Goal: Task Accomplishment & Management: Manage account settings

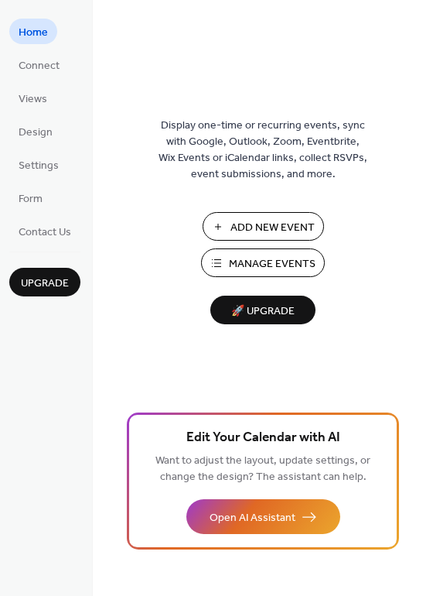
click at [286, 220] on span "Add New Event" at bounding box center [273, 228] width 84 height 16
click at [258, 264] on span "Manage Events" at bounding box center [272, 264] width 87 height 16
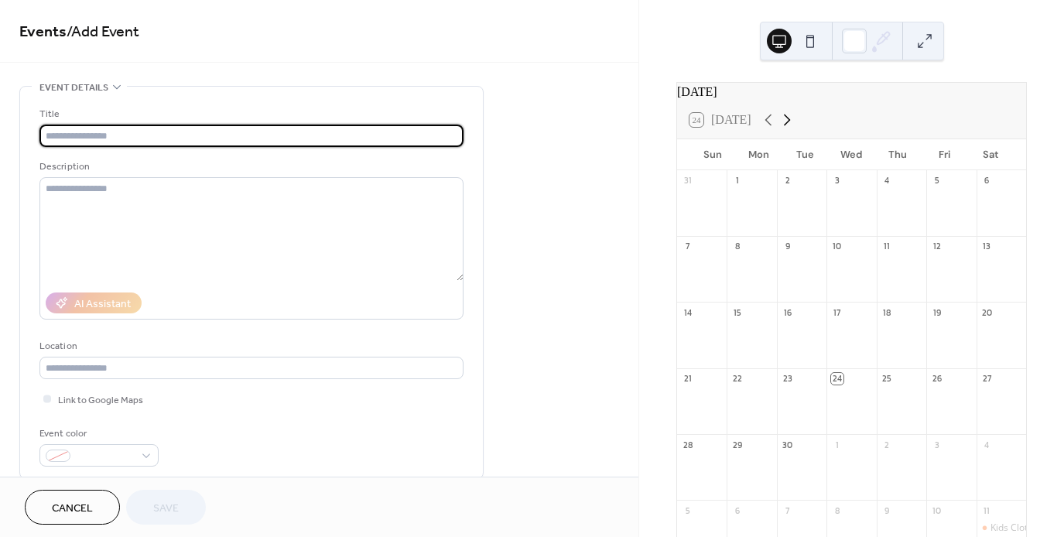
click at [782, 129] on icon at bounding box center [787, 120] width 19 height 19
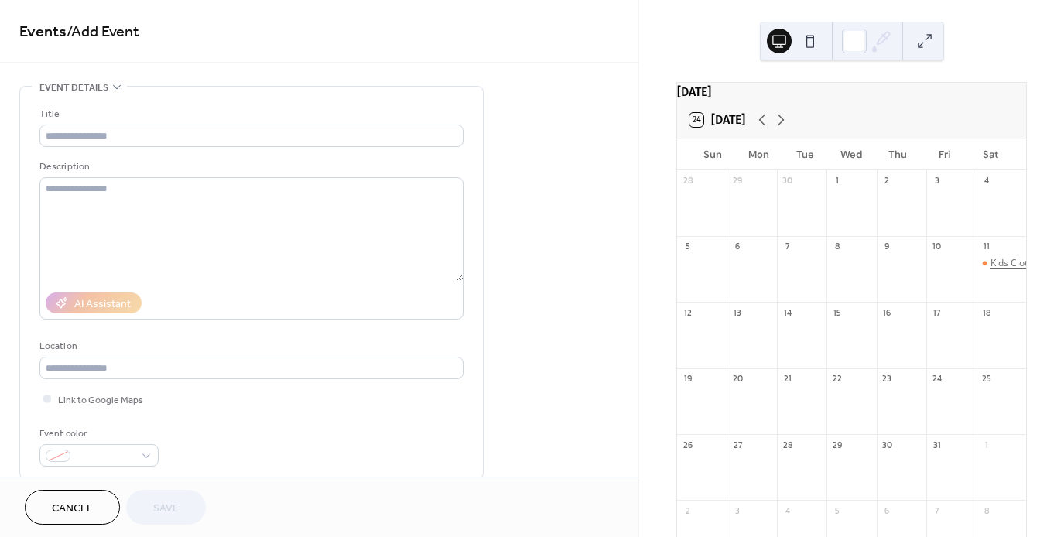
click at [990, 270] on div "Kids Clothing Exchange" at bounding box center [1040, 263] width 100 height 13
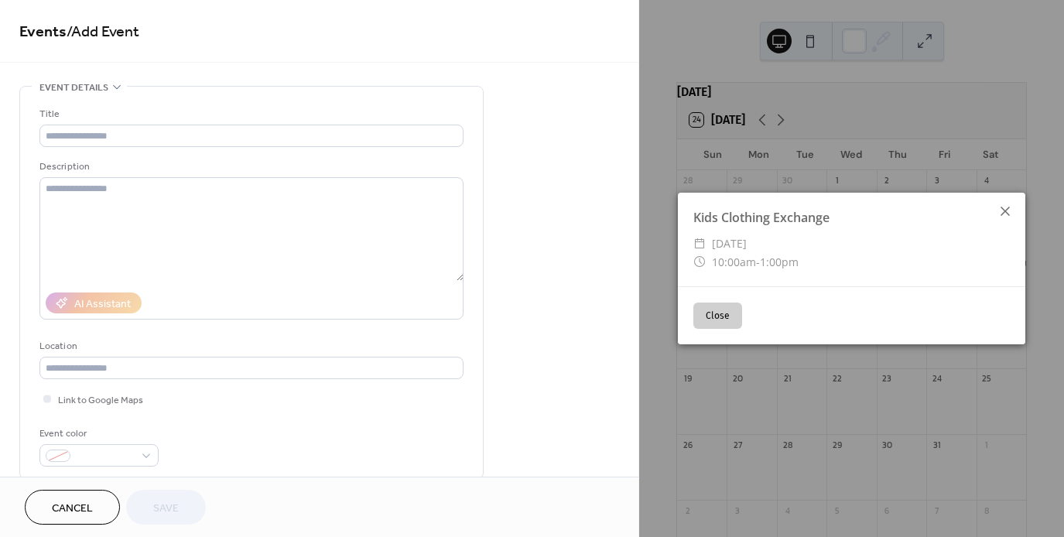
click at [1006, 214] on icon at bounding box center [1005, 211] width 19 height 19
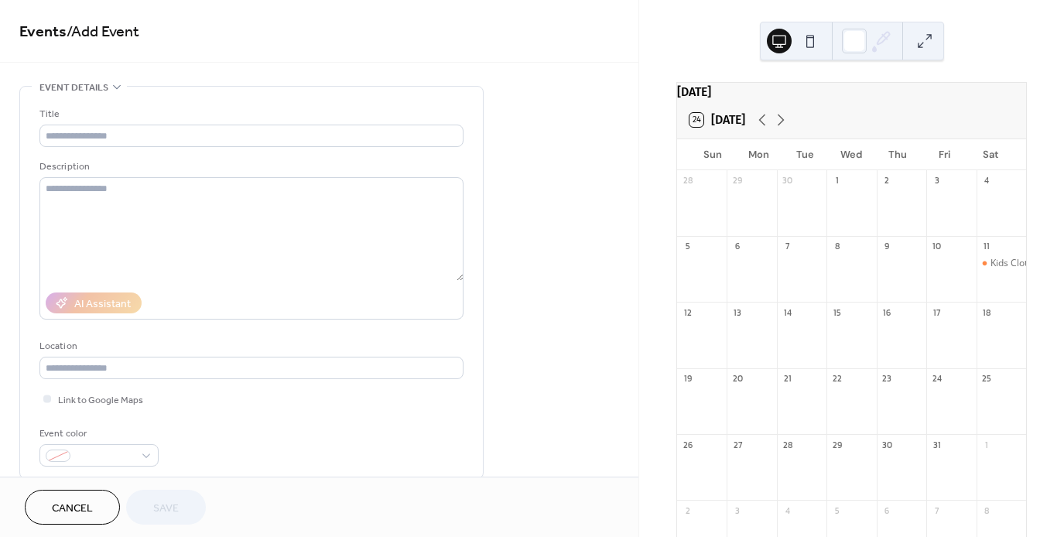
click at [981, 252] on div "11" at bounding box center [987, 247] width 12 height 12
click at [990, 270] on div "Kids Clothing Exchange" at bounding box center [1040, 263] width 100 height 13
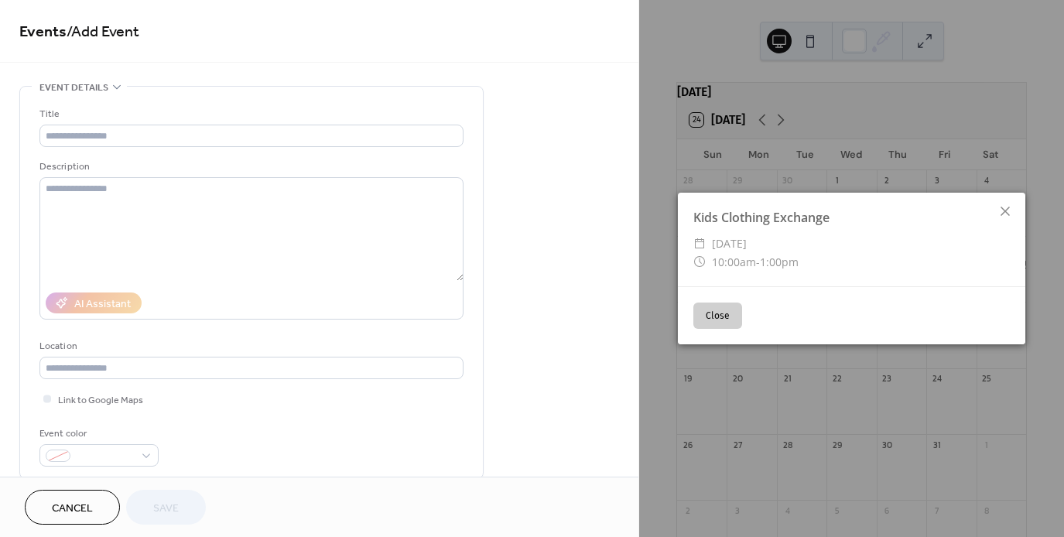
click at [989, 271] on div "Kids Clothing Exchange ​ Saturday, October 11, 2025 ​ 10:00am - 1:00pm" at bounding box center [851, 240] width 347 height 94
click at [718, 315] on button "Close" at bounding box center [717, 316] width 49 height 26
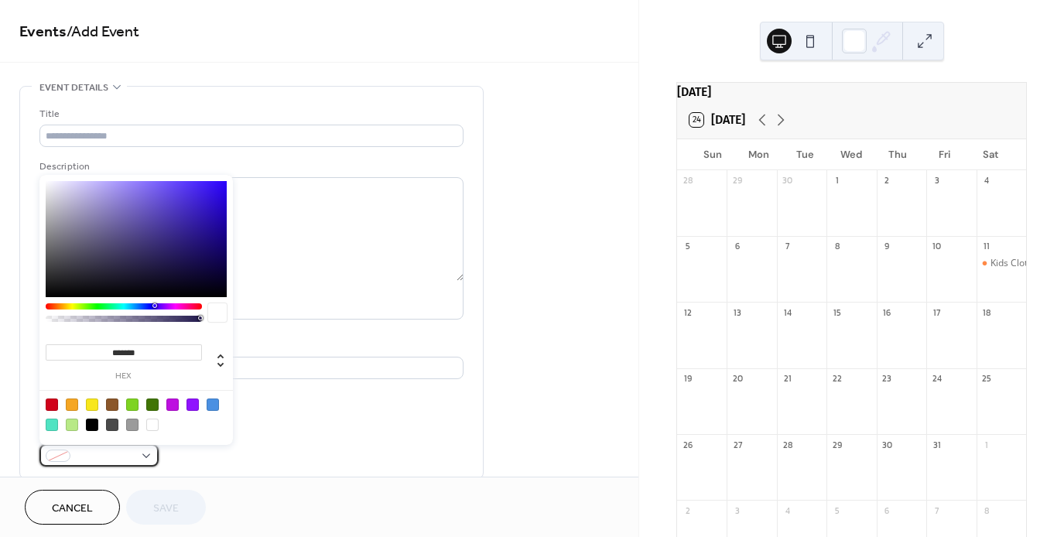
click at [143, 453] on div at bounding box center [98, 455] width 119 height 22
click at [196, 403] on div at bounding box center [192, 405] width 12 height 12
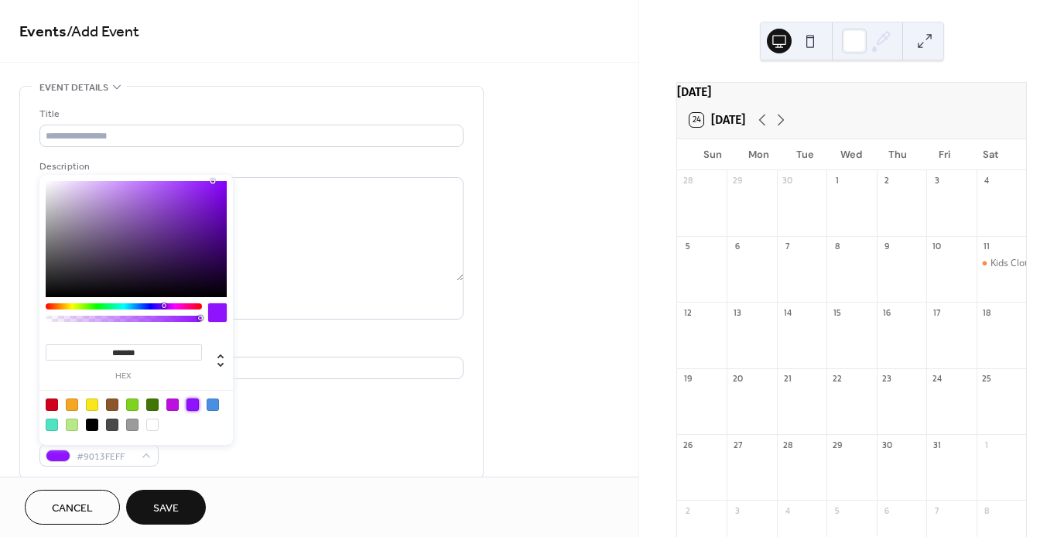
click at [217, 403] on div at bounding box center [213, 405] width 12 height 12
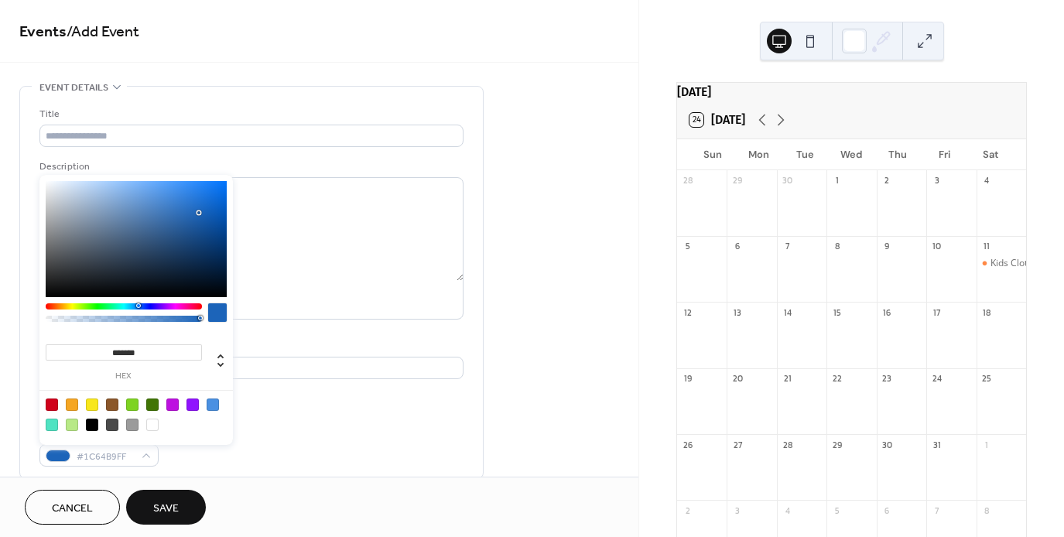
type input "*******"
drag, startPoint x: 189, startPoint y: 237, endPoint x: 201, endPoint y: 213, distance: 27.0
click at [201, 213] on div at bounding box center [136, 239] width 181 height 116
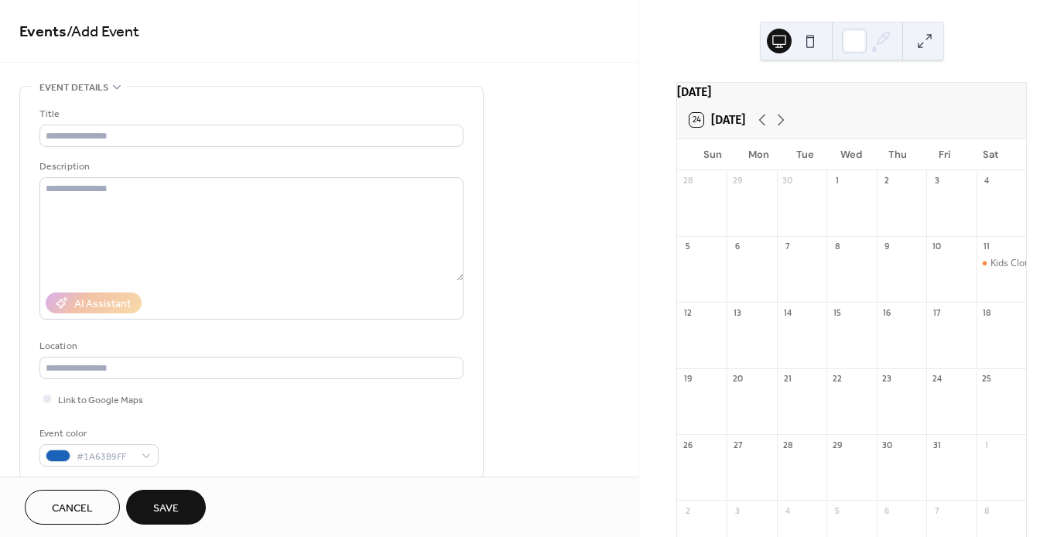
click at [174, 507] on span "Save" at bounding box center [166, 509] width 26 height 16
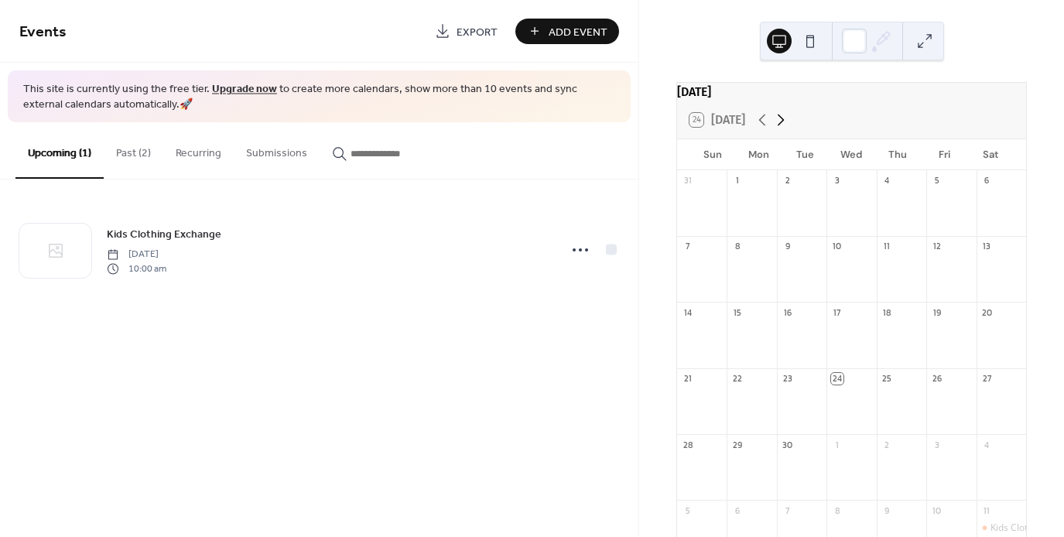
click at [782, 129] on icon at bounding box center [780, 120] width 19 height 19
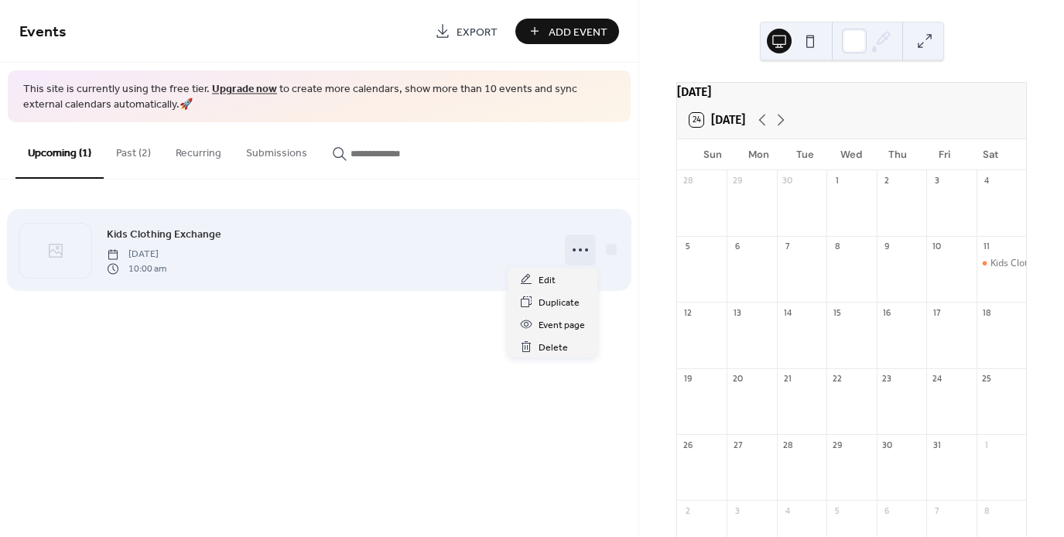
click at [577, 257] on icon at bounding box center [580, 250] width 25 height 25
click at [359, 246] on div "Kids Clothing Exchange Saturday, October 11, 2025 10:00 am" at bounding box center [328, 250] width 443 height 50
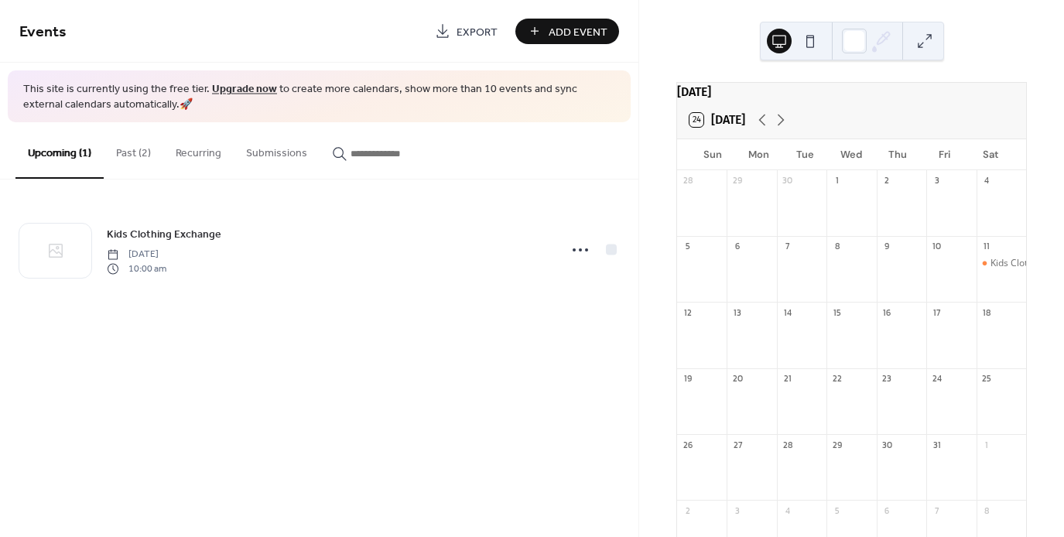
click at [72, 149] on button "Upcoming (1)" at bounding box center [59, 150] width 88 height 56
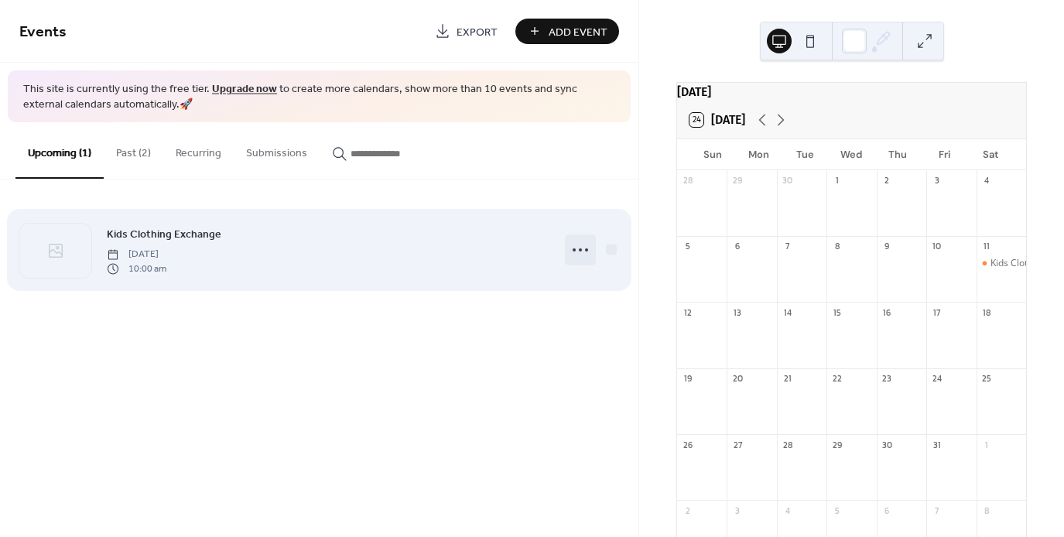
click at [583, 251] on icon at bounding box center [580, 250] width 25 height 25
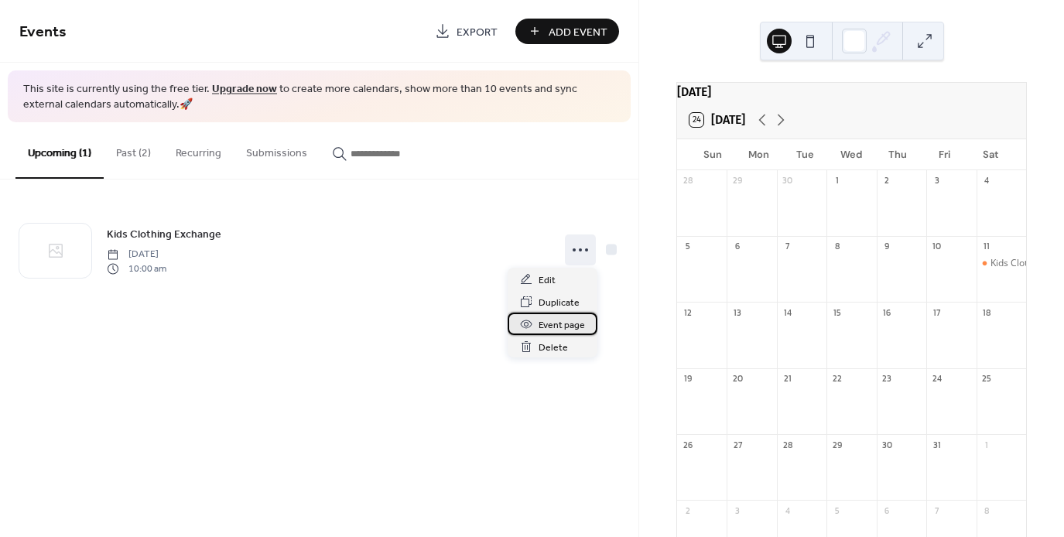
click at [539, 313] on div "Event page" at bounding box center [553, 324] width 90 height 22
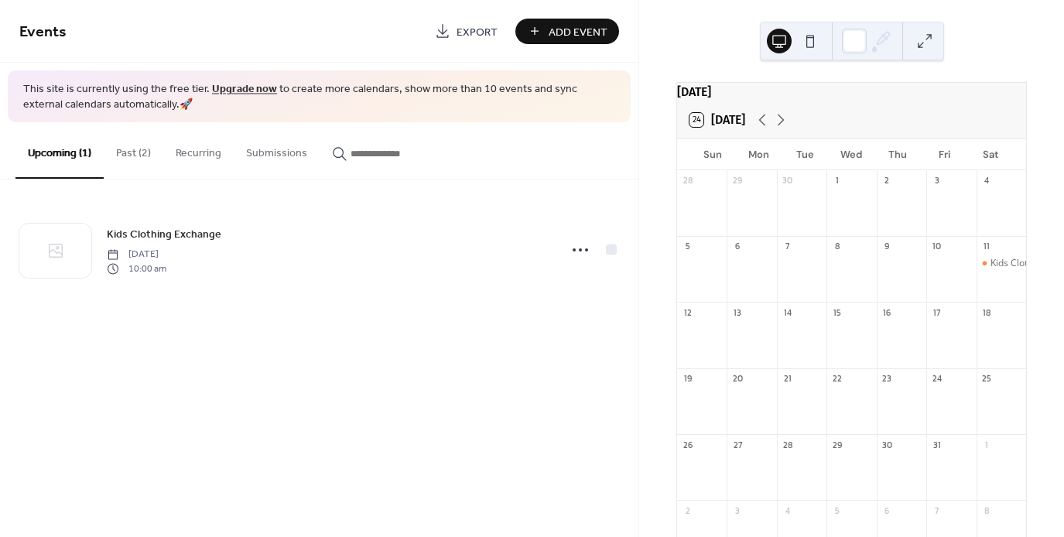
click at [997, 289] on div "Kids Clothing Exchange" at bounding box center [1002, 276] width 50 height 39
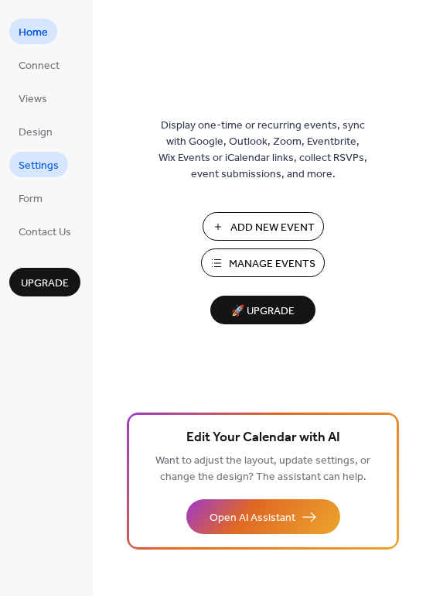
click at [41, 166] on span "Settings" at bounding box center [39, 166] width 40 height 16
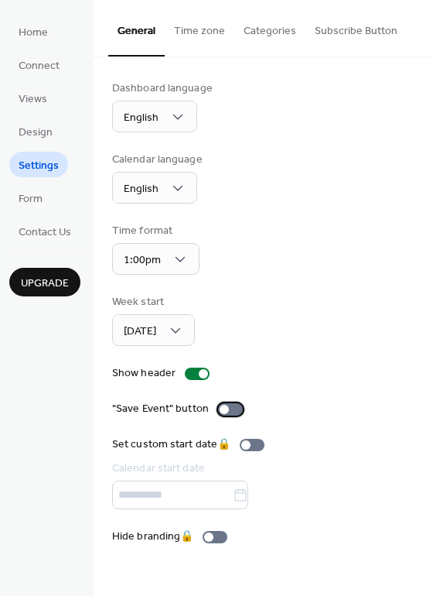
click at [227, 410] on div at bounding box center [230, 409] width 25 height 12
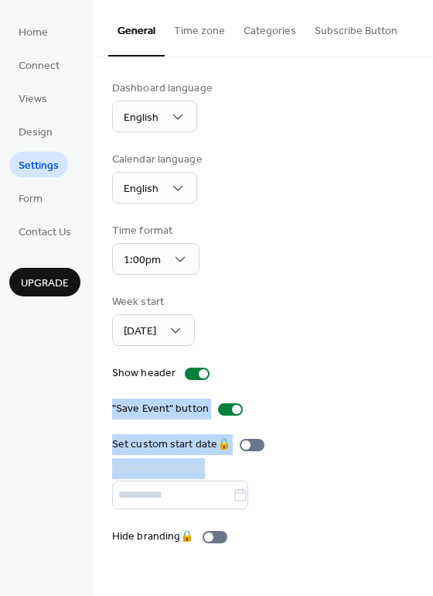
drag, startPoint x: 430, startPoint y: 368, endPoint x: 429, endPoint y: 436, distance: 68.1
click at [429, 436] on div "Dashboard language English Calendar language English Time format 1:00pm Week st…" at bounding box center [263, 312] width 340 height 511
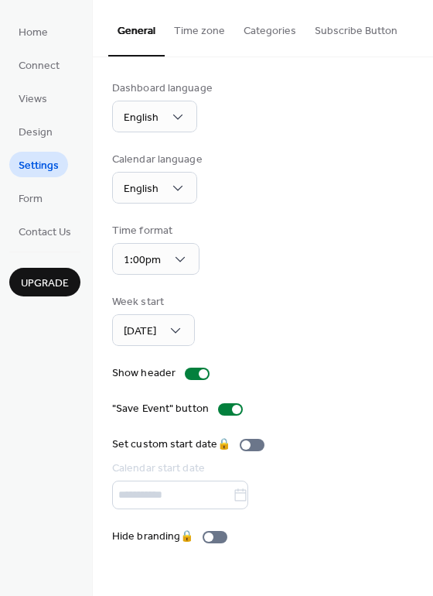
drag, startPoint x: 429, startPoint y: 429, endPoint x: 431, endPoint y: 465, distance: 35.7
click at [431, 465] on div "Dashboard language English Calendar language English Time format 1:00pm Week st…" at bounding box center [263, 312] width 340 height 511
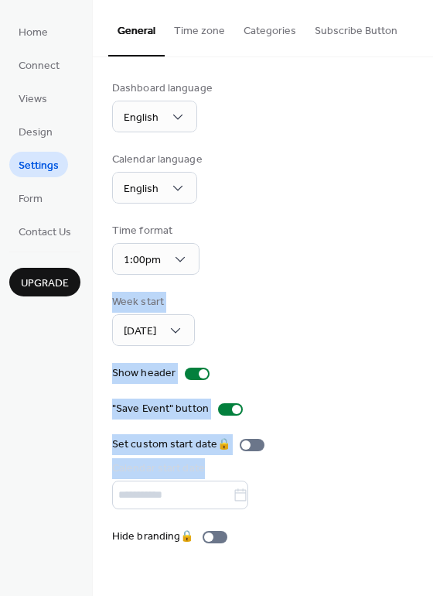
drag, startPoint x: 429, startPoint y: 446, endPoint x: 421, endPoint y: 245, distance: 201.4
click at [421, 245] on div "Dashboard language English Calendar language English Time format 1:00pm Week st…" at bounding box center [263, 312] width 340 height 511
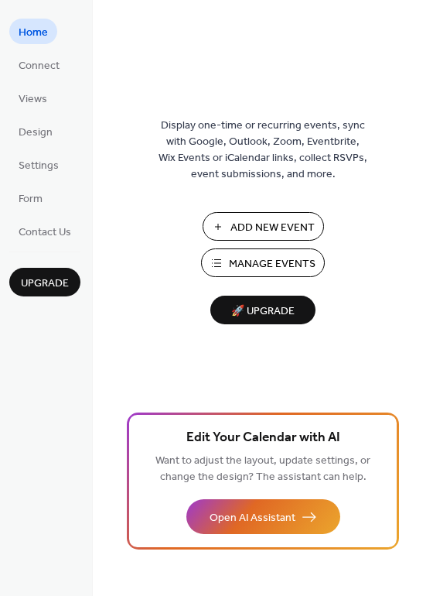
click at [258, 250] on button "Manage Events" at bounding box center [263, 262] width 124 height 29
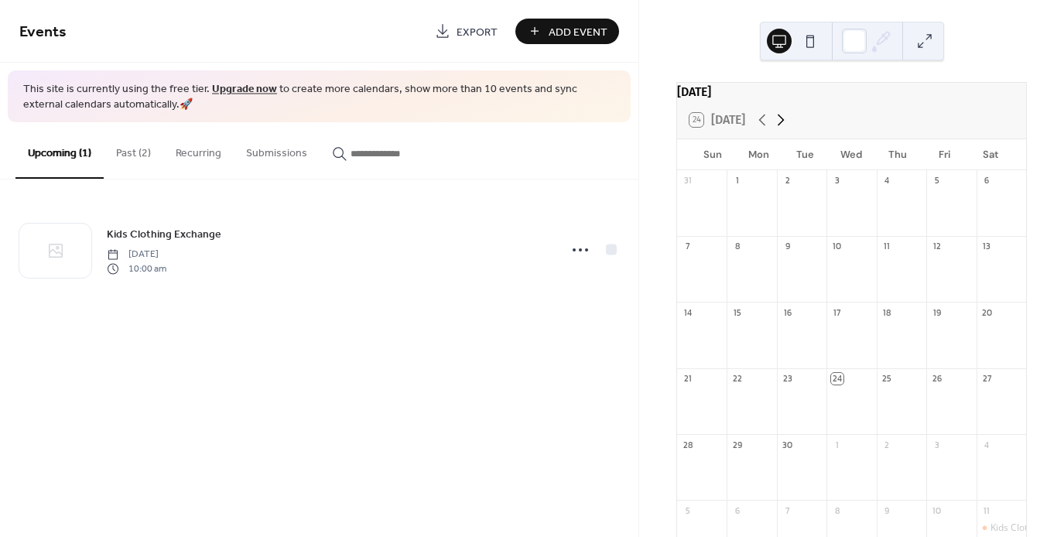
click at [782, 121] on icon at bounding box center [780, 120] width 19 height 19
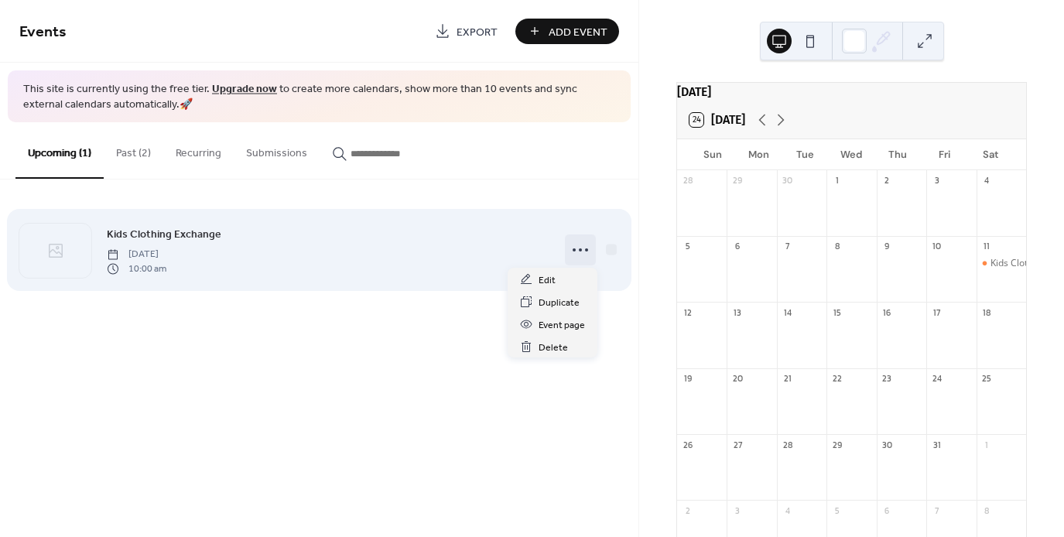
click at [593, 251] on div at bounding box center [580, 249] width 31 height 31
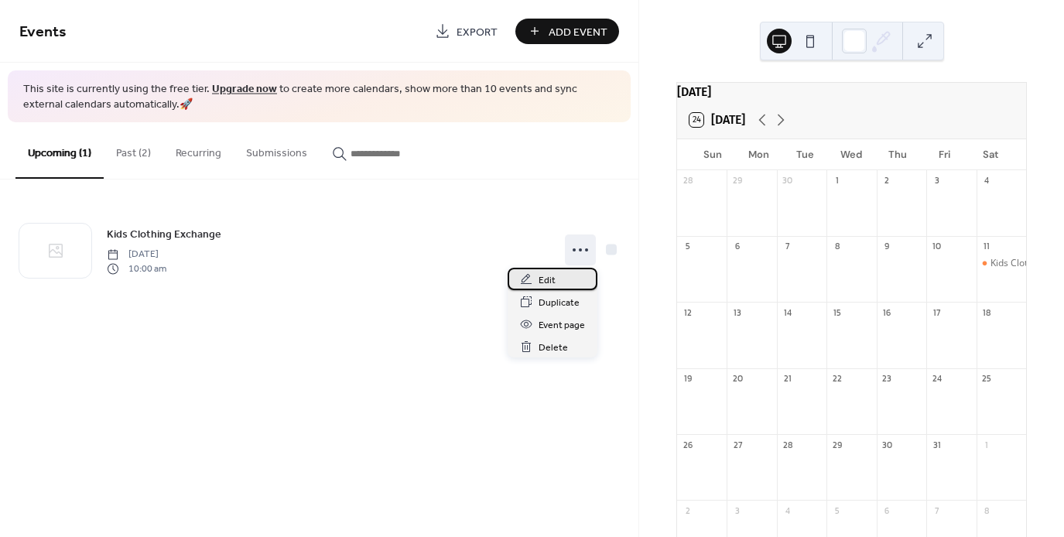
click at [552, 276] on span "Edit" at bounding box center [547, 280] width 17 height 16
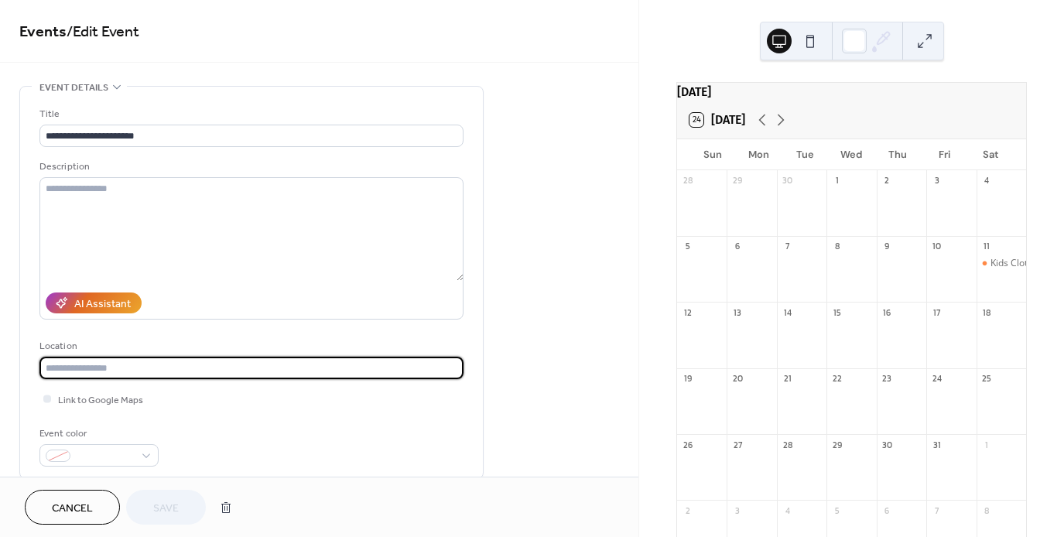
click at [115, 370] on input "text" at bounding box center [251, 368] width 424 height 22
type input "*"
type input "**********"
click at [50, 401] on div at bounding box center [47, 399] width 8 height 8
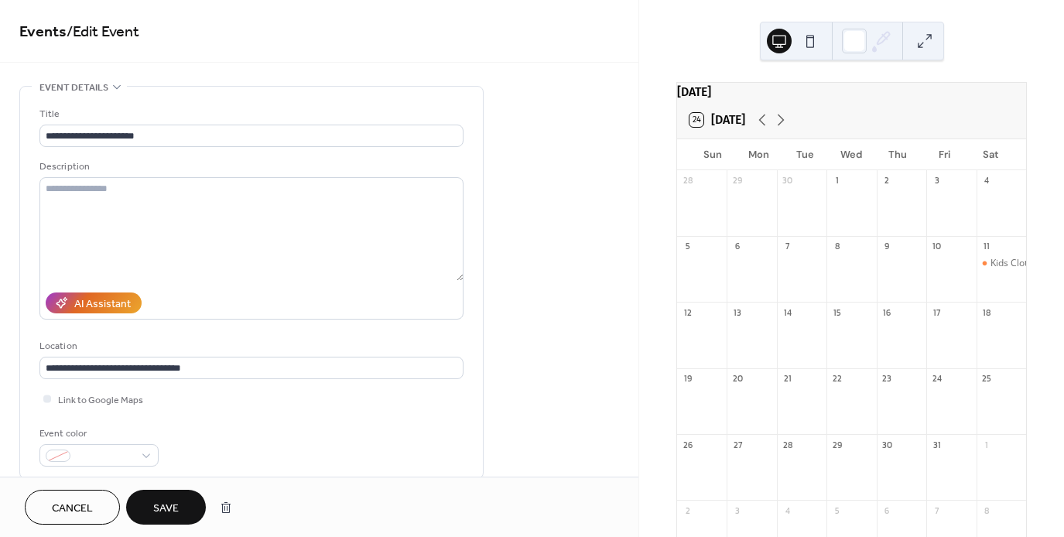
click at [170, 511] on span "Save" at bounding box center [166, 509] width 26 height 16
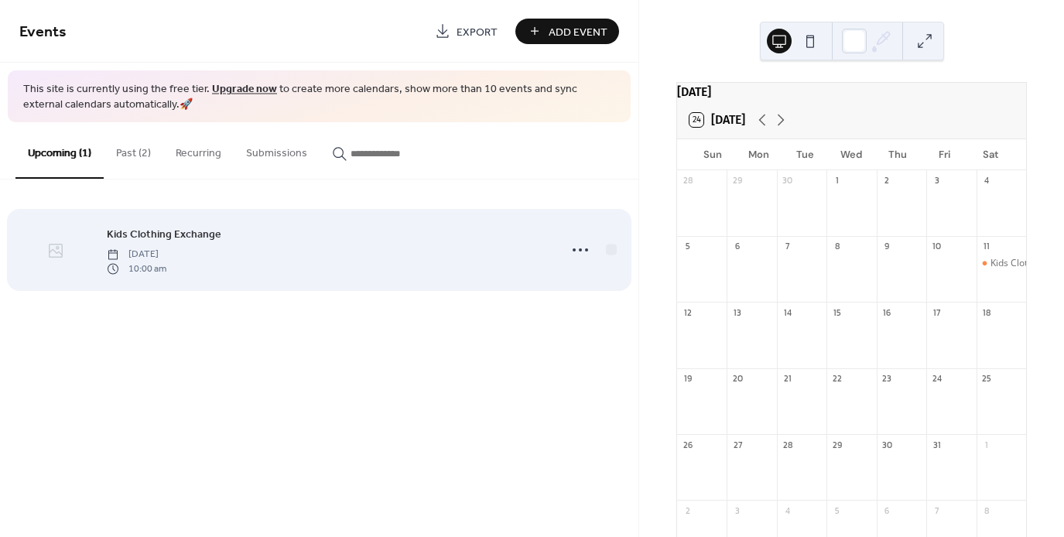
click at [69, 247] on div at bounding box center [55, 251] width 72 height 54
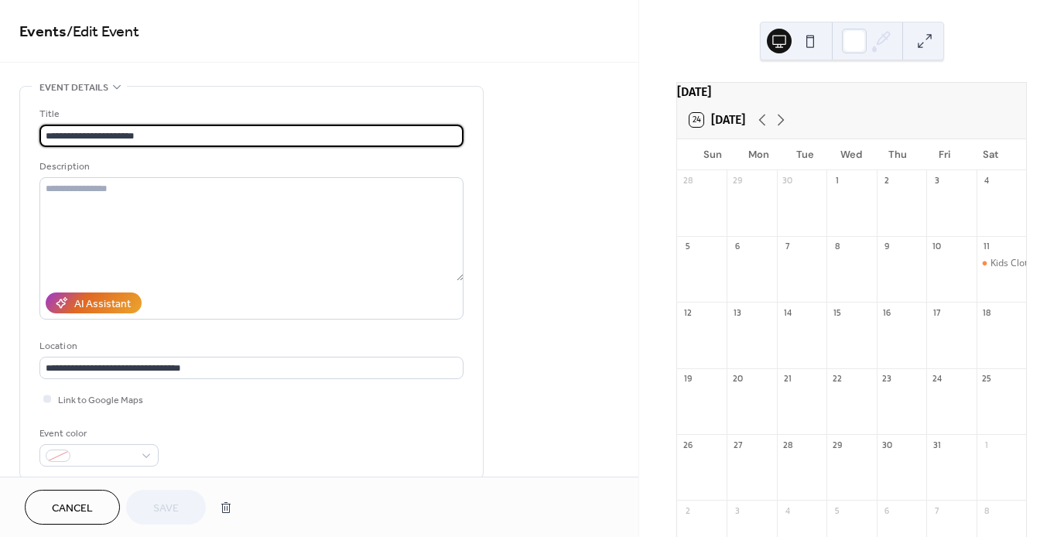
click at [816, 38] on button at bounding box center [810, 41] width 25 height 25
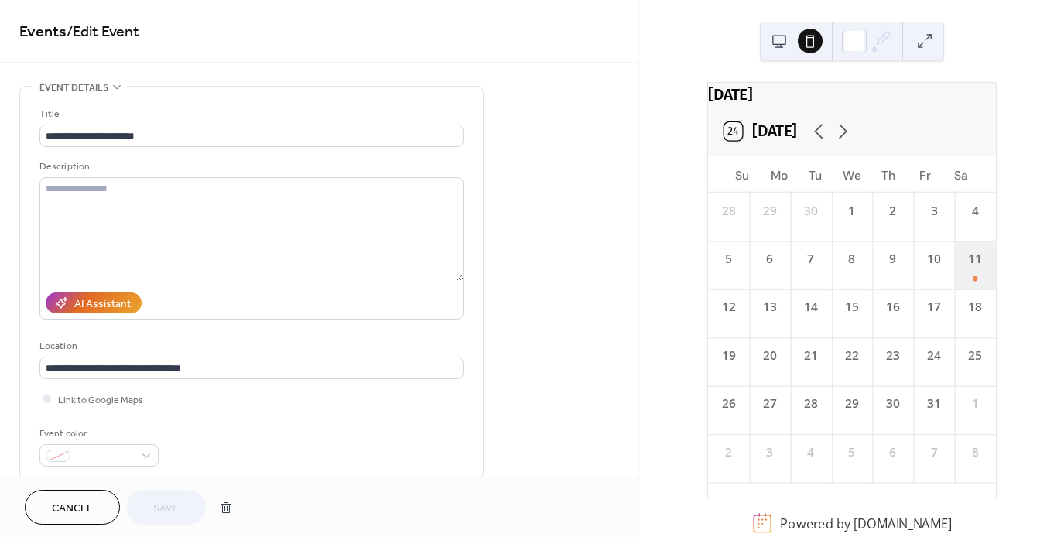
click at [954, 279] on div "11" at bounding box center [974, 265] width 41 height 48
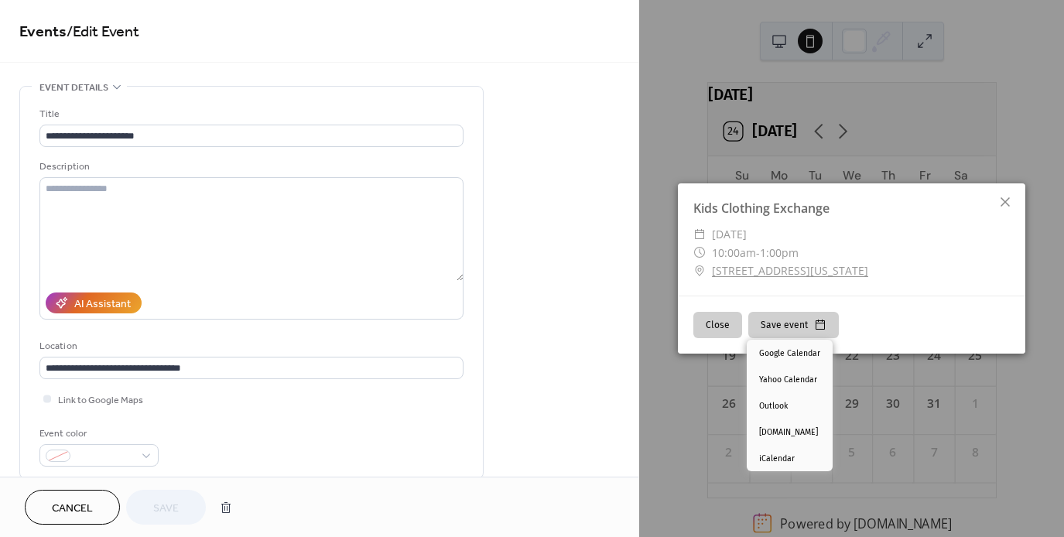
click at [778, 321] on button "Save event" at bounding box center [793, 325] width 91 height 26
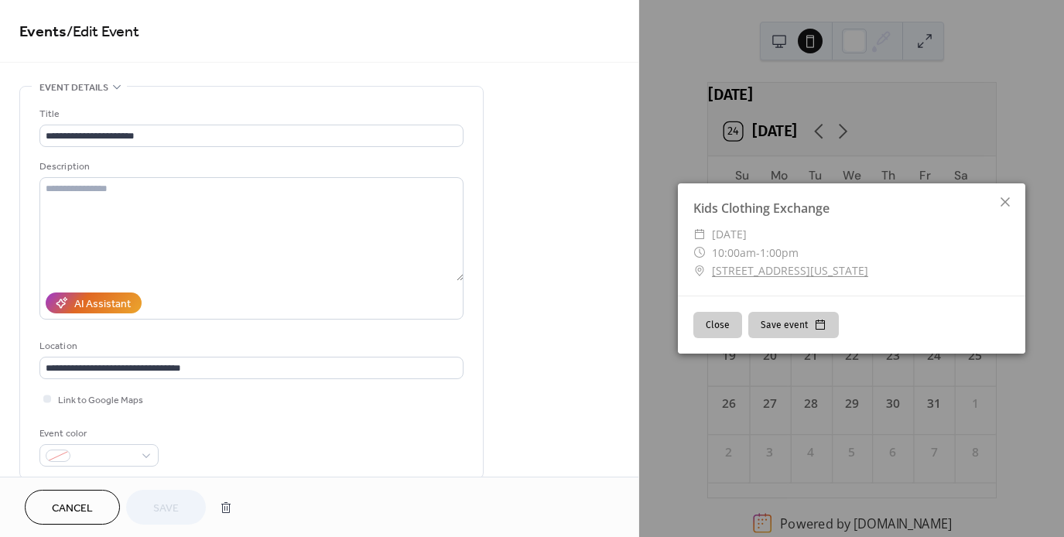
click at [936, 149] on div "Kids Clothing Exchange ​ [DATE] ​ 10:00am - 1:00pm ​ [STREET_ADDRESS][US_STATE]…" at bounding box center [851, 268] width 425 height 537
click at [1009, 198] on icon at bounding box center [1005, 201] width 9 height 9
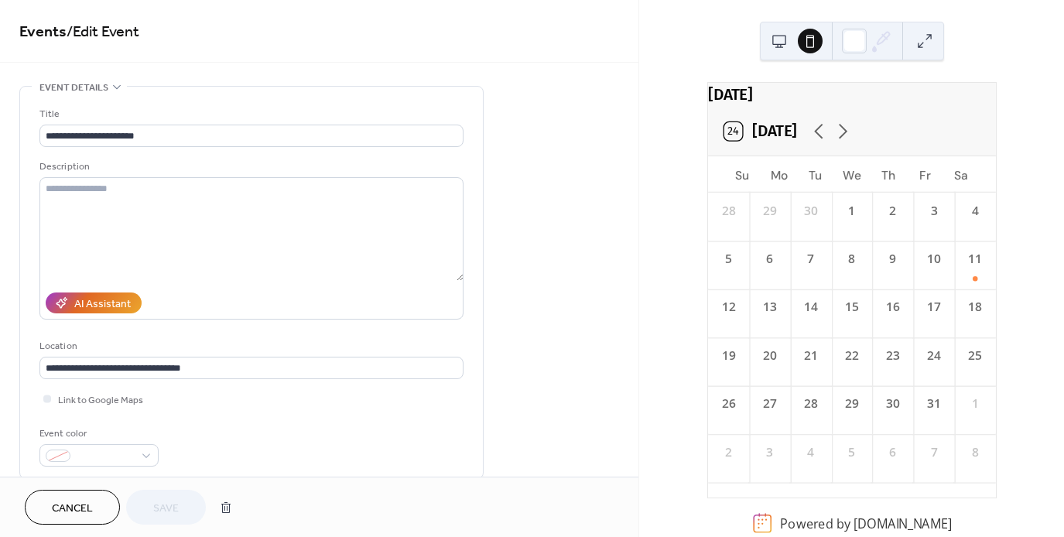
click at [1009, 198] on div "[DATE] 24 [DATE] Su Mo Tu We Th Fr Sa 28 29 30 1 2 3 4 5 6 7 8 9 10 11 12 13 14…" at bounding box center [852, 259] width 322 height 355
